Goal: Task Accomplishment & Management: Complete application form

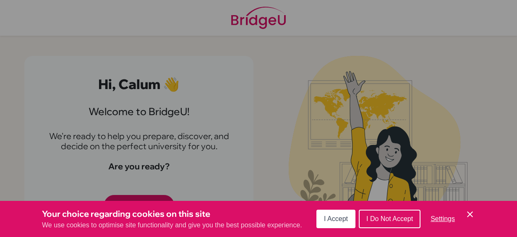
scroll to position [4, 0]
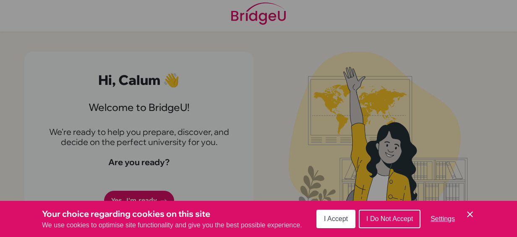
click at [328, 216] on span "I Accept" at bounding box center [336, 218] width 24 height 7
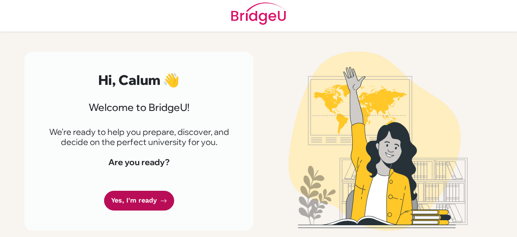
click at [152, 198] on link "Yes, I'm ready" at bounding box center [139, 201] width 70 height 20
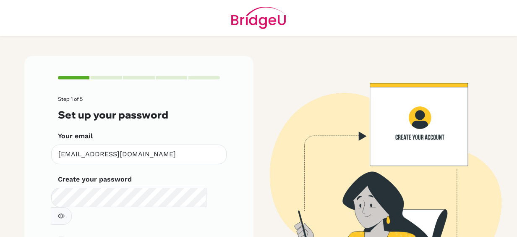
scroll to position [56, 0]
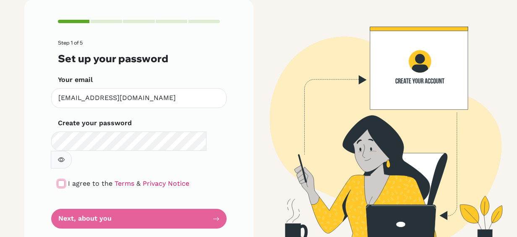
click at [59, 180] on input "checkbox" at bounding box center [61, 183] width 7 height 7
checkbox input "true"
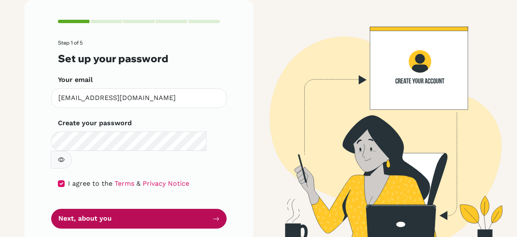
click at [73, 209] on button "Next, about you" at bounding box center [139, 219] width 176 height 20
click at [138, 209] on button "Next, about you" at bounding box center [139, 219] width 176 height 20
